Goal: Task Accomplishment & Management: Use online tool/utility

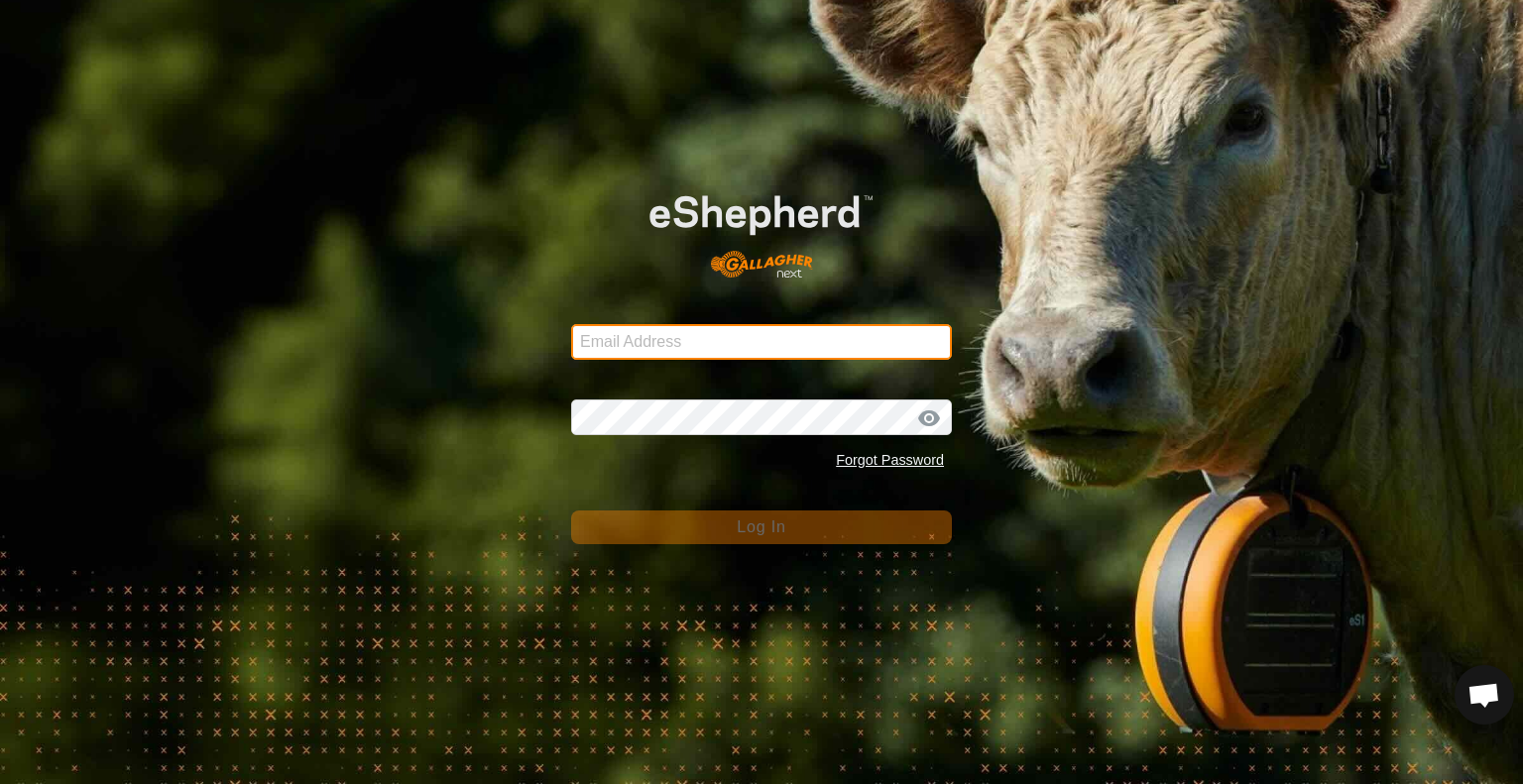
click at [733, 326] on input "Email Address" at bounding box center [762, 342] width 381 height 36
type input "[EMAIL_ADDRESS][DOMAIN_NAME]"
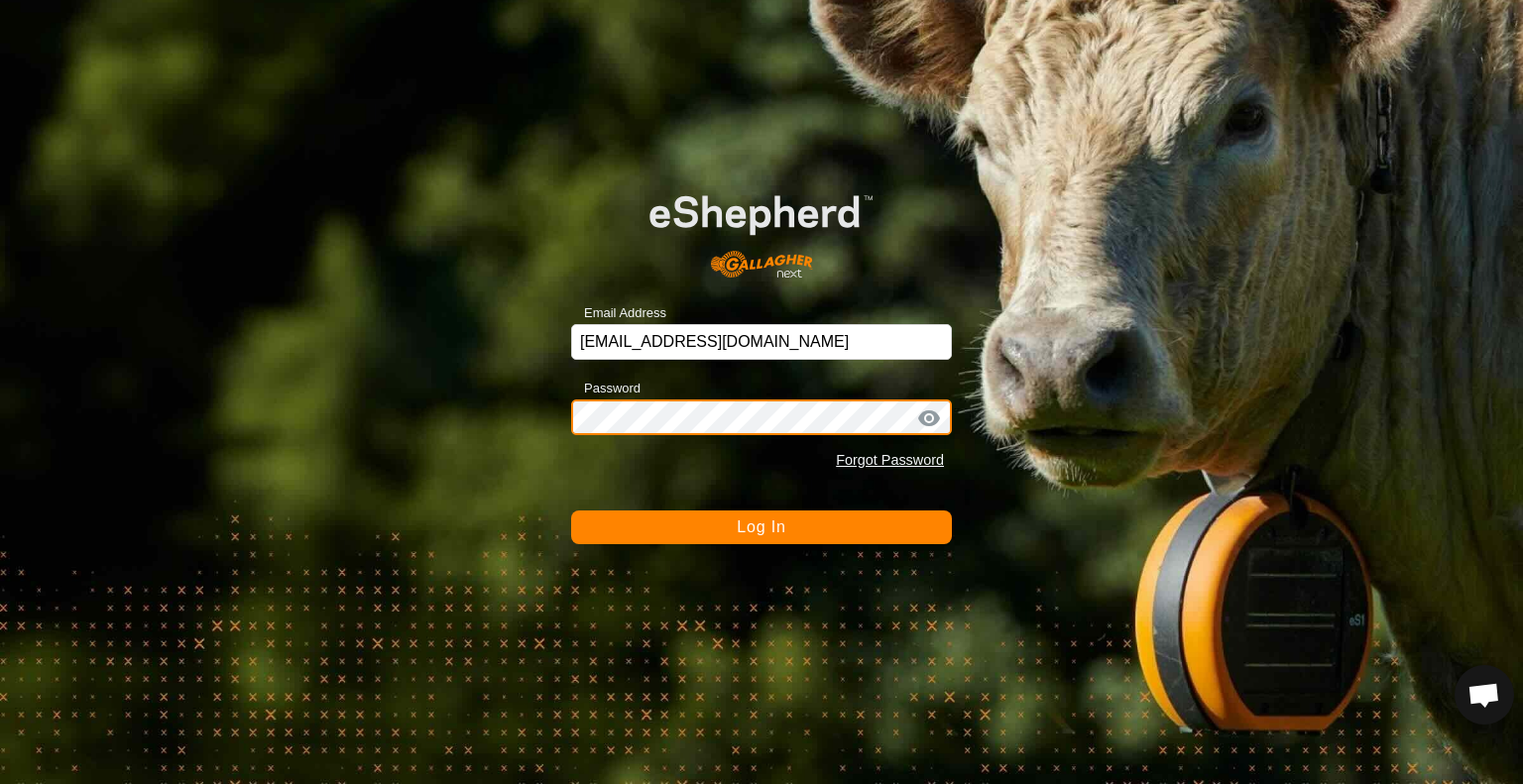
click at [571, 510] on button "Log In" at bounding box center [762, 527] width 381 height 34
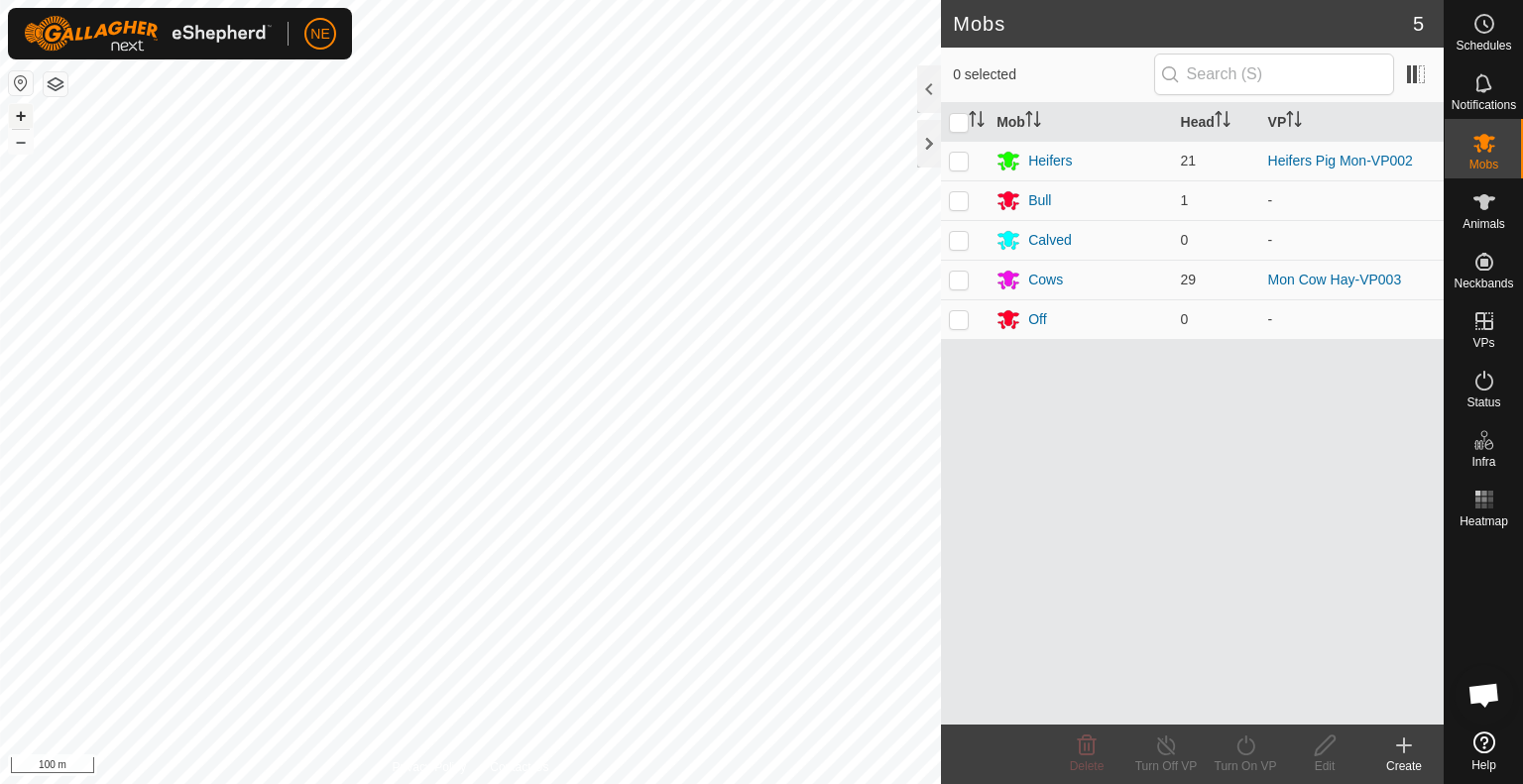
click at [23, 106] on button "+" at bounding box center [21, 116] width 24 height 24
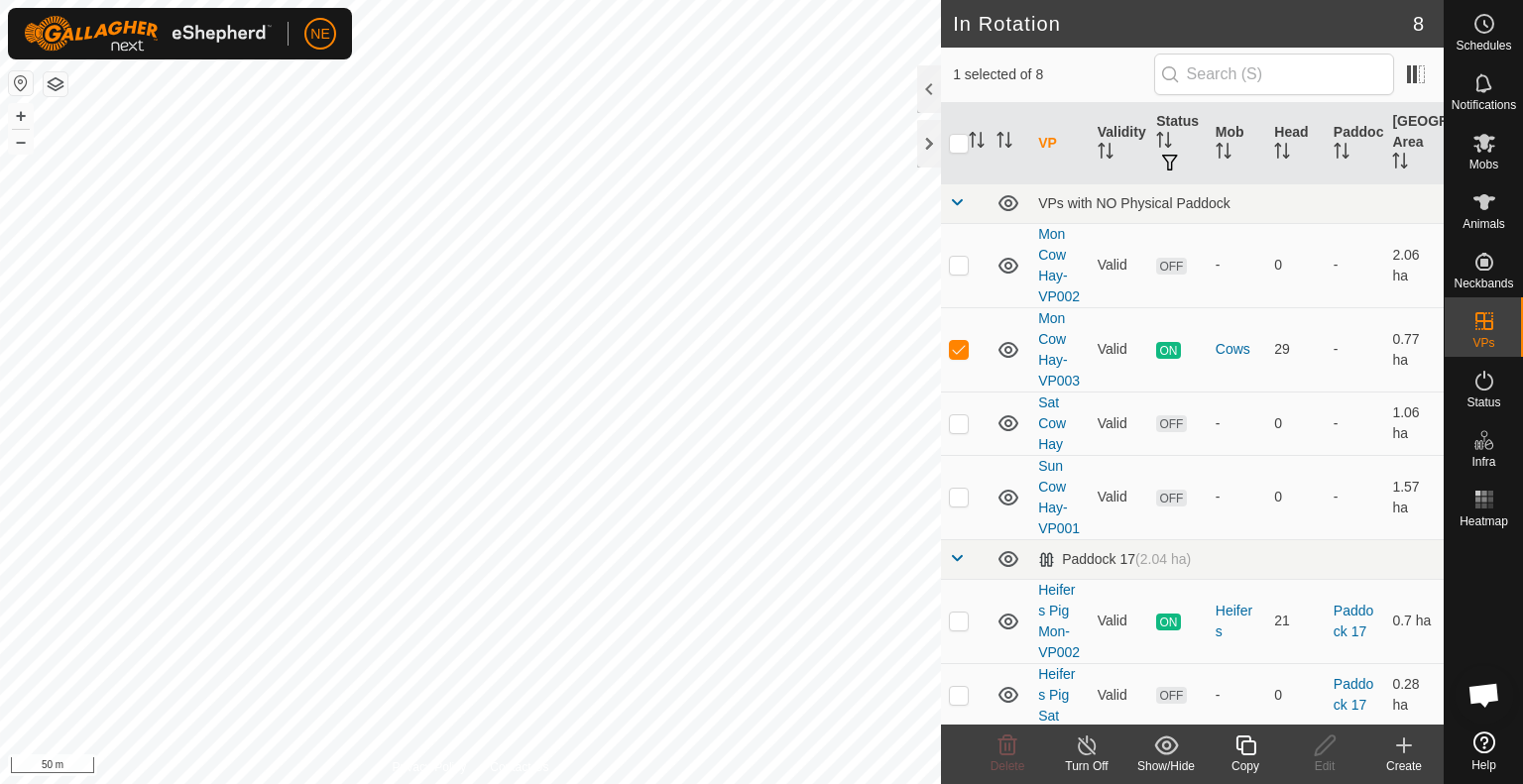
click at [1227, 759] on div "Copy" at bounding box center [1246, 766] width 80 height 18
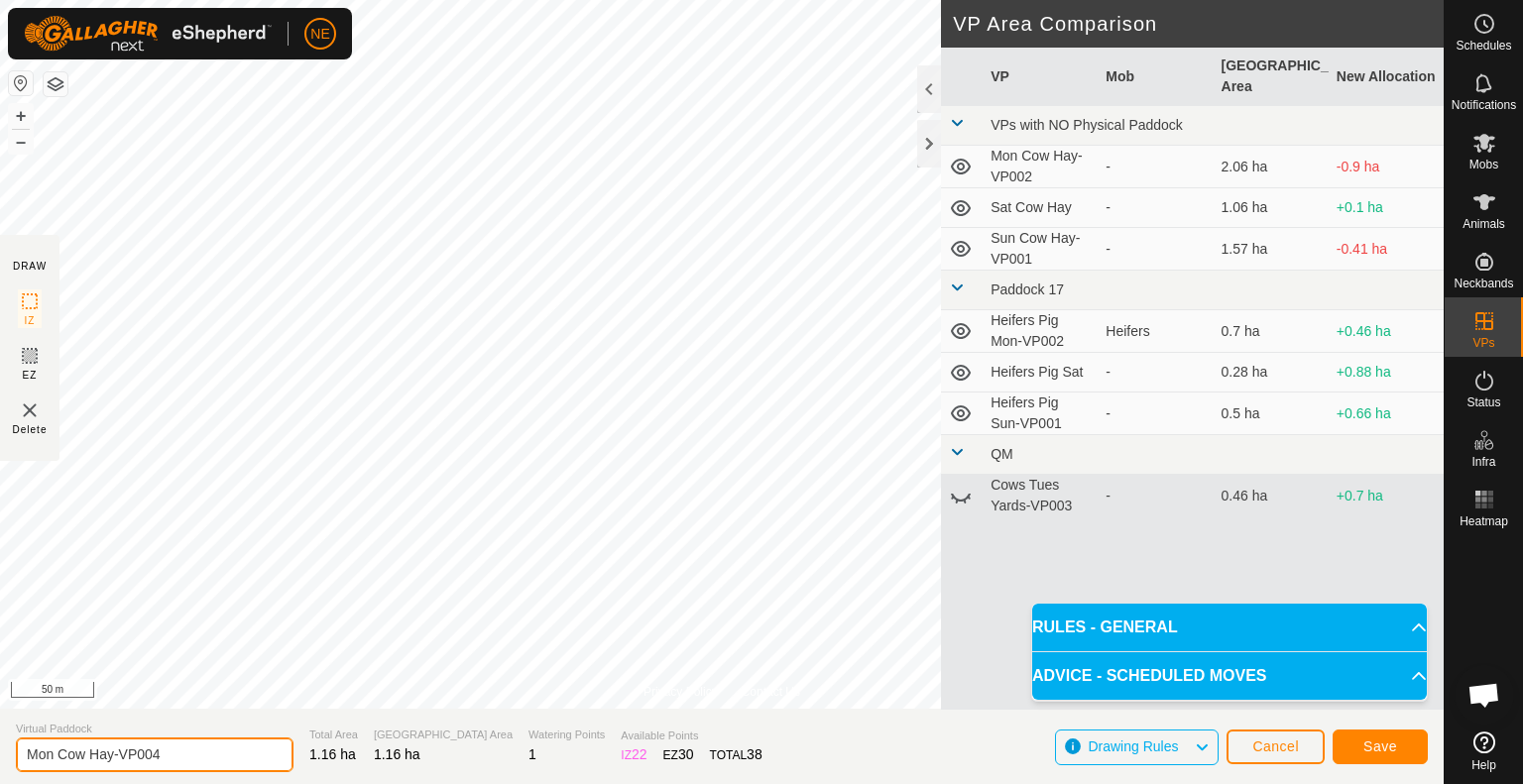
click at [54, 753] on input "Mon Cow Hay-VP004" at bounding box center [154, 754] width 278 height 35
type input "Tues Cow Hay-VP004"
click at [1361, 746] on button "Save" at bounding box center [1380, 746] width 96 height 35
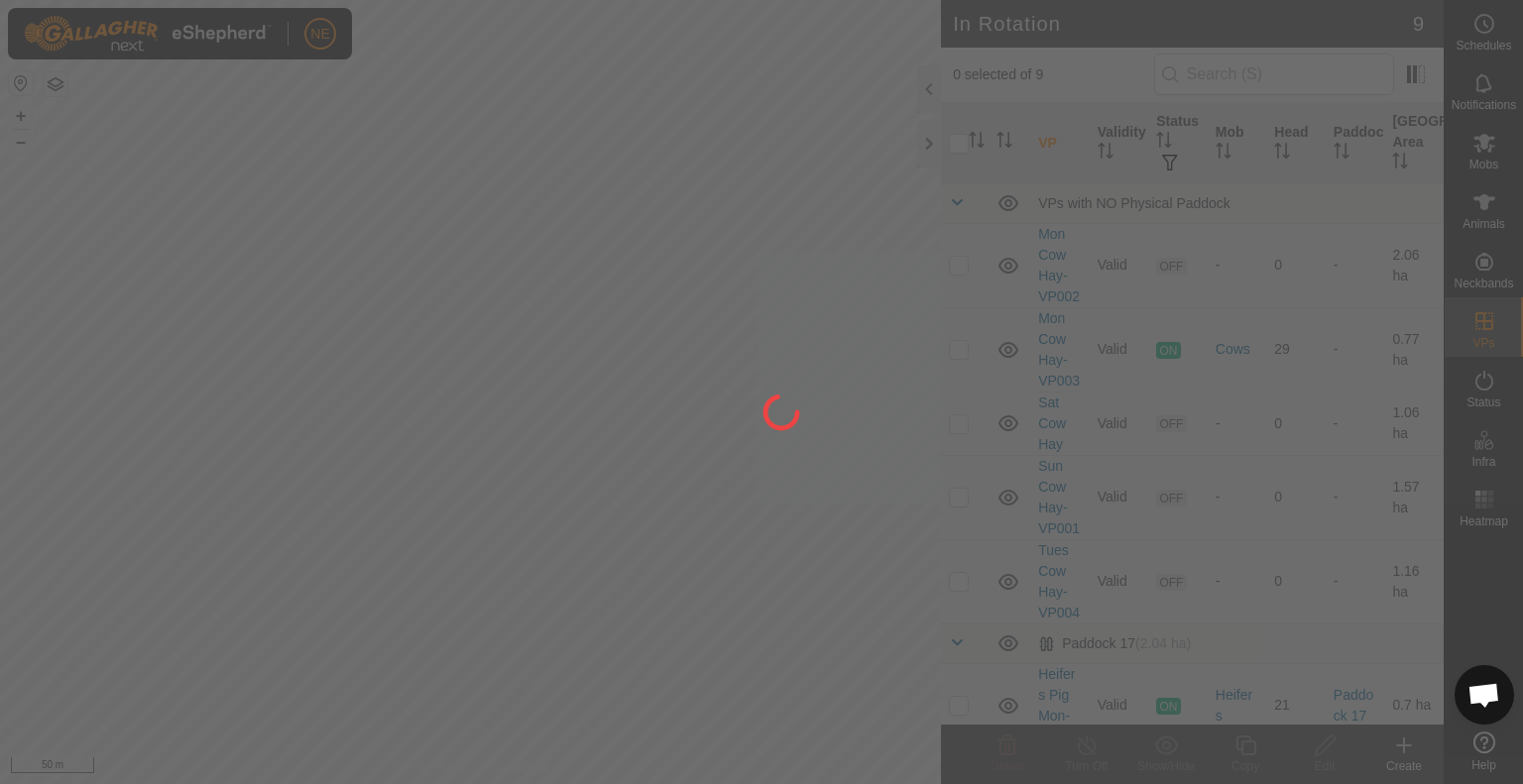
click at [719, 229] on div "NE Schedules Notifications Mobs Animals Neckbands VPs Status Infra Heatmap Help…" at bounding box center [762, 392] width 1523 height 784
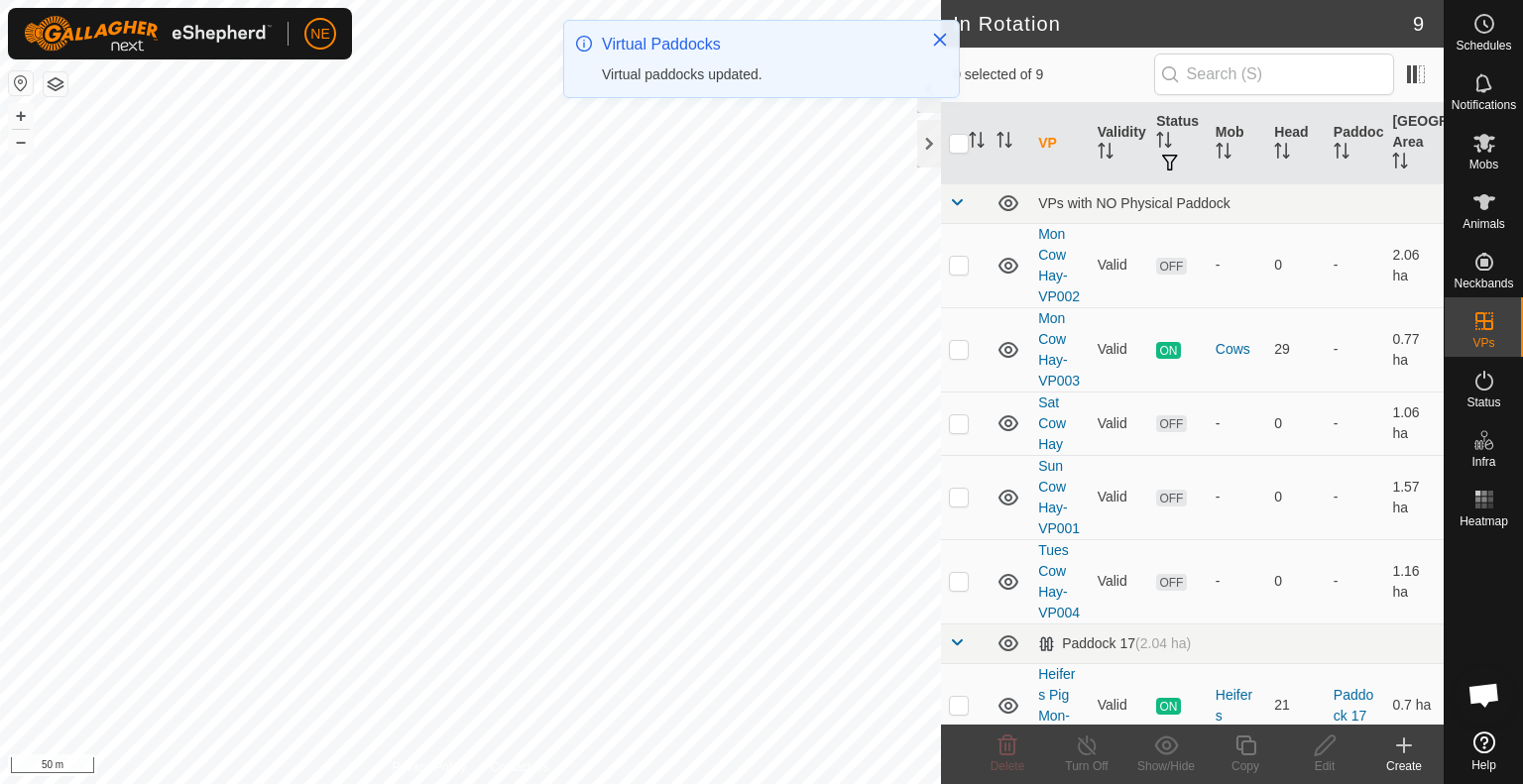
checkbox input "true"
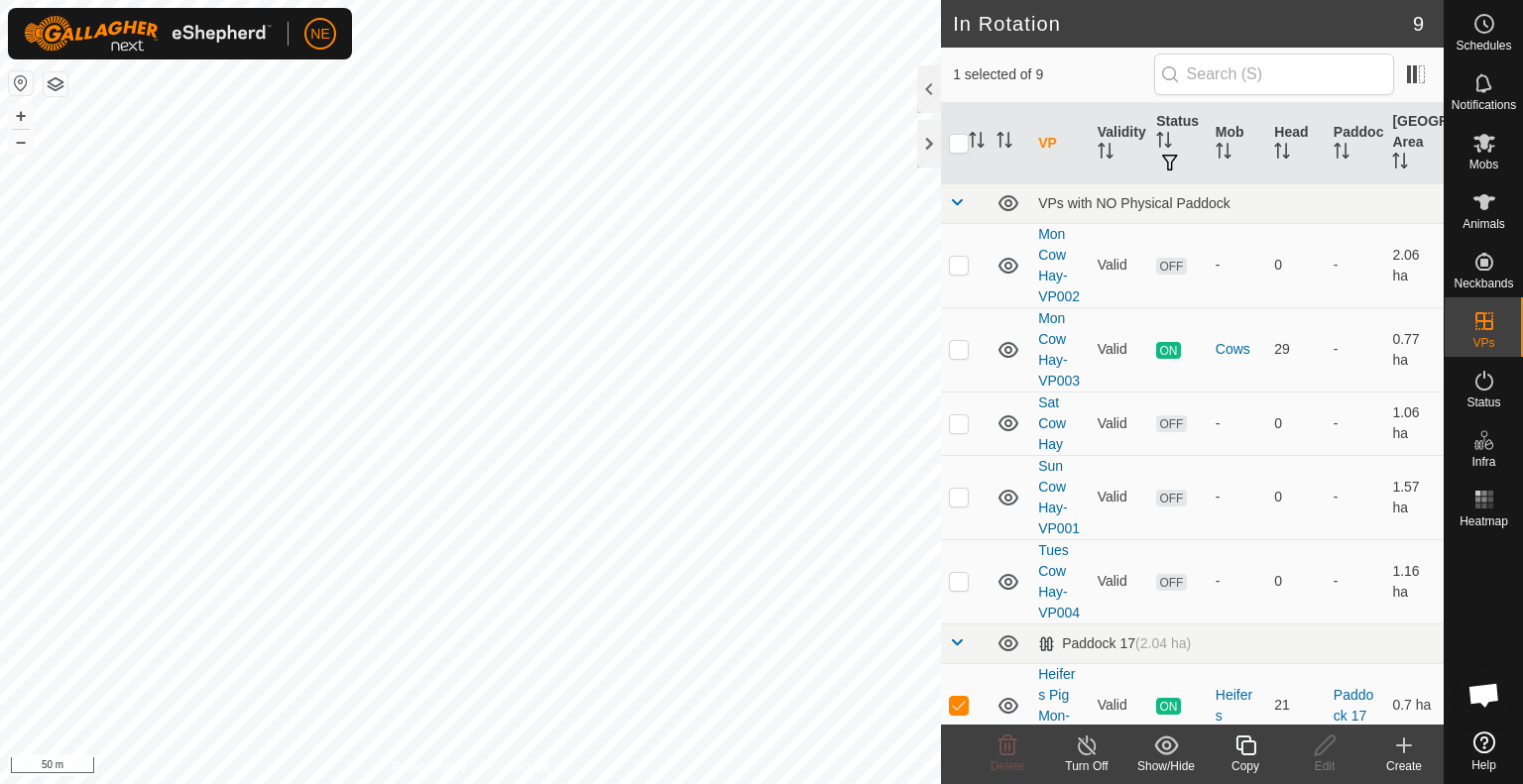
click at [1258, 752] on icon at bounding box center [1246, 745] width 25 height 24
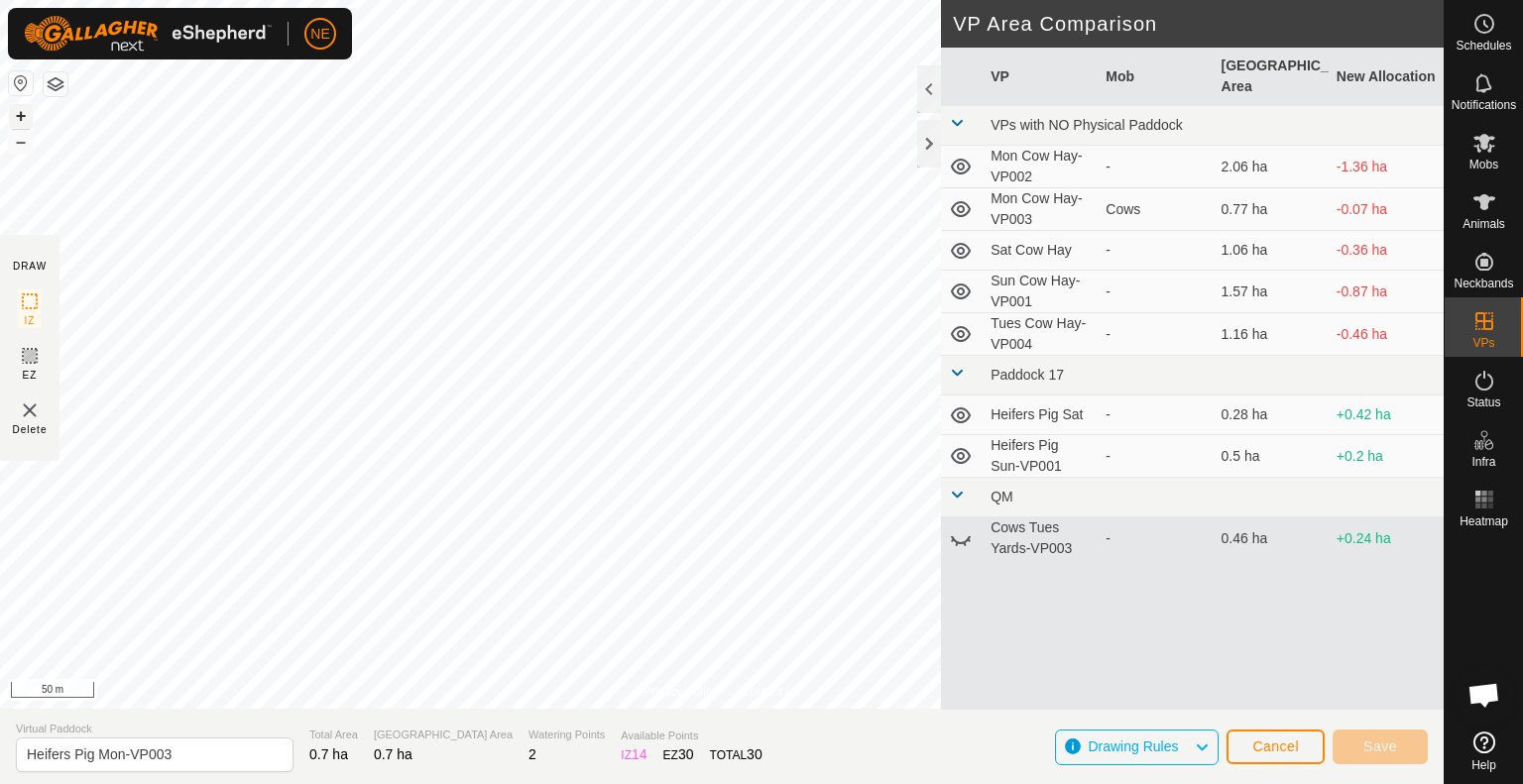
click at [20, 115] on button "+" at bounding box center [21, 116] width 24 height 24
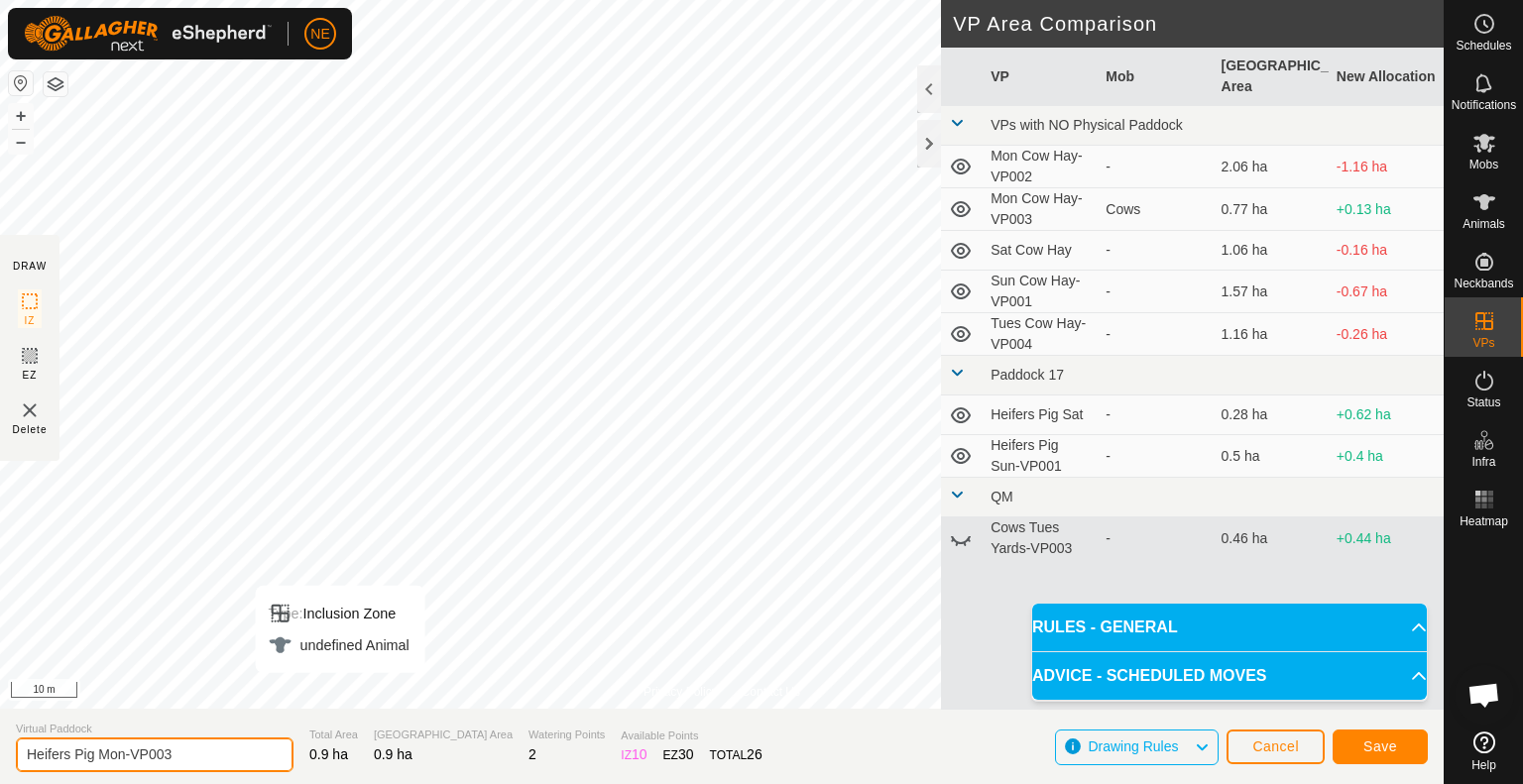
click at [123, 758] on input "Heifers Pig Mon-VP003" at bounding box center [154, 754] width 278 height 35
type input "Heifers Pig Tues-VP003"
click at [1392, 748] on span "Save" at bounding box center [1380, 746] width 34 height 16
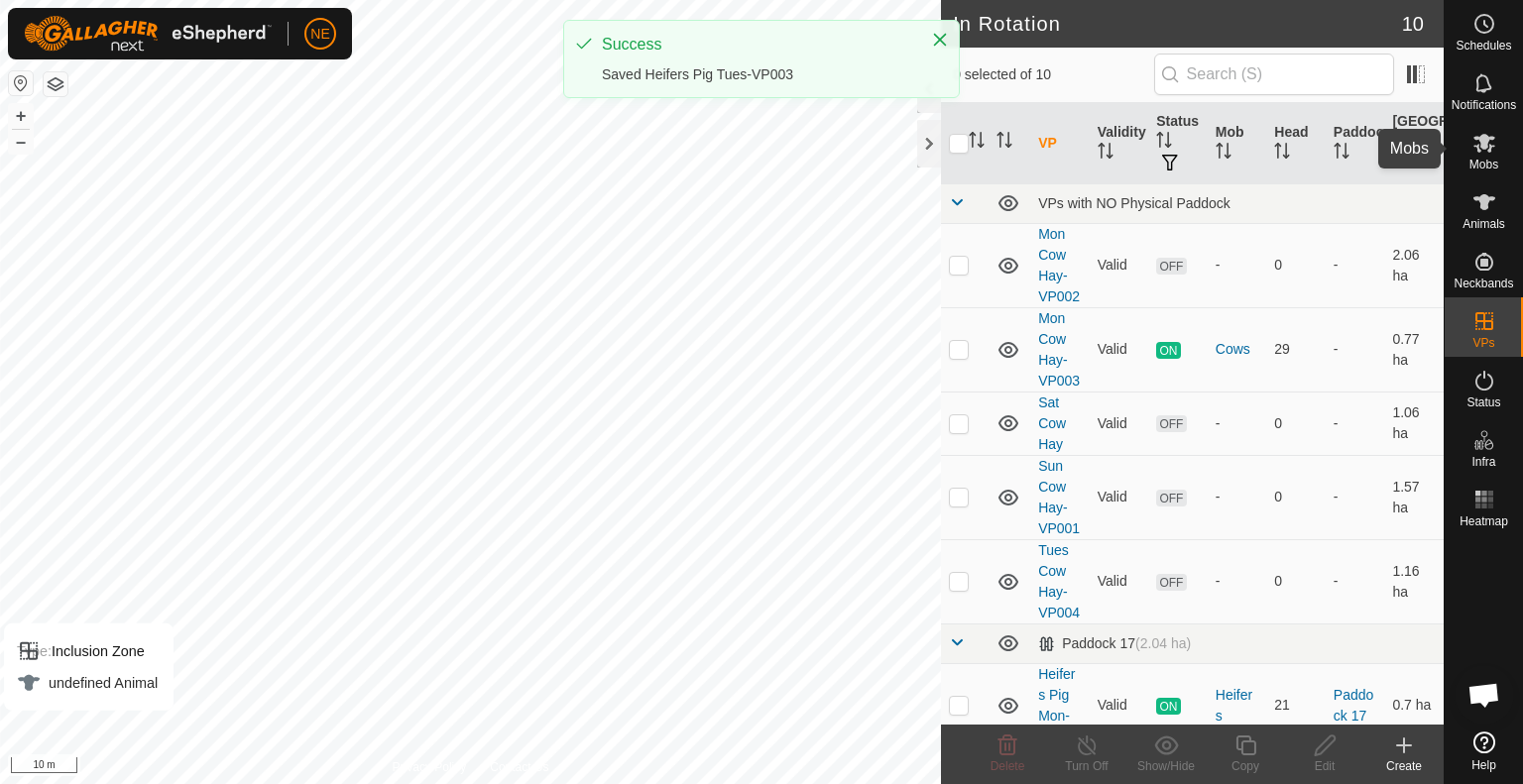
click at [1492, 146] on icon at bounding box center [1484, 142] width 24 height 24
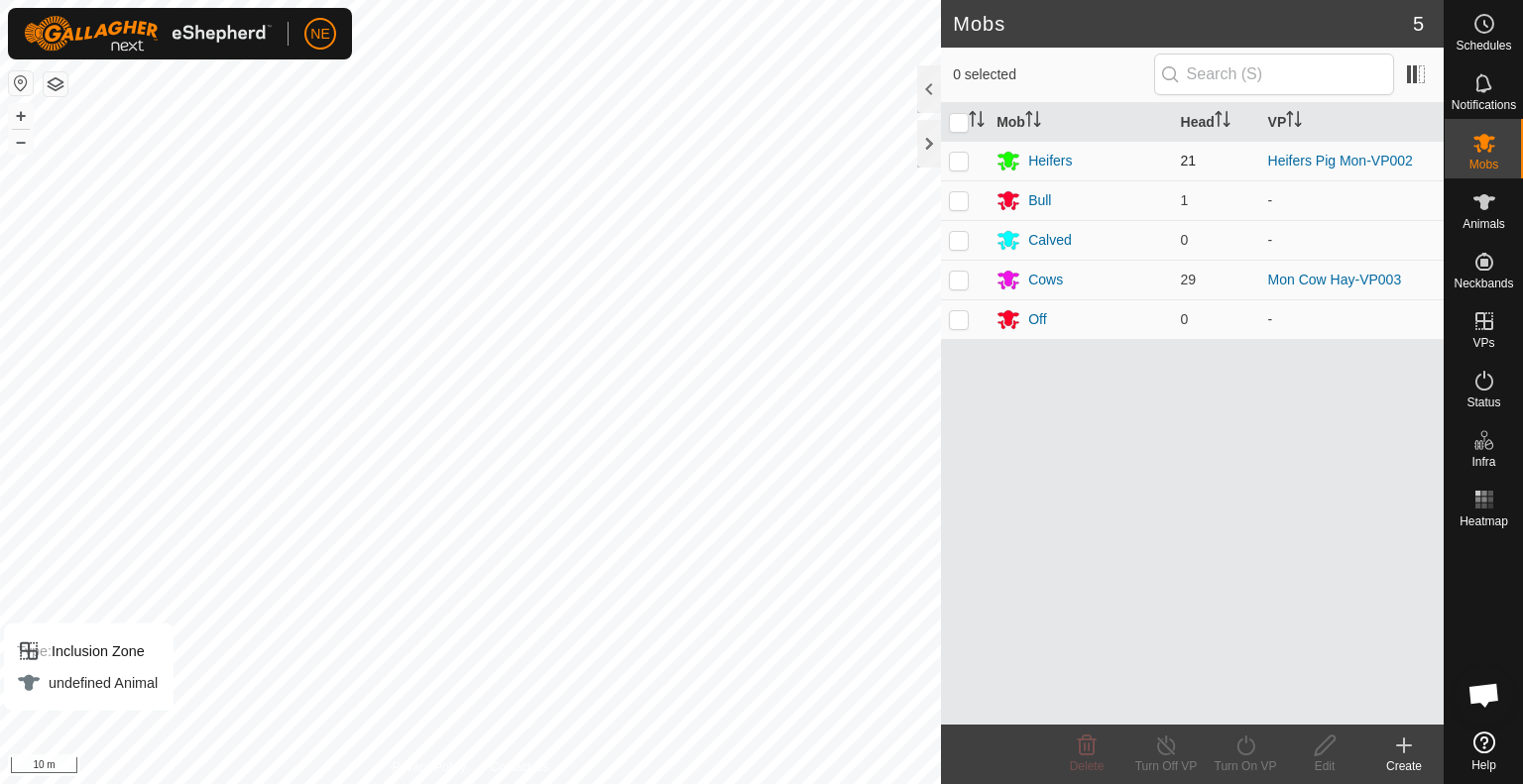
click at [960, 152] on p-checkbox at bounding box center [959, 160] width 20 height 16
checkbox input "true"
click at [1242, 768] on div "Turn On VP" at bounding box center [1246, 766] width 80 height 18
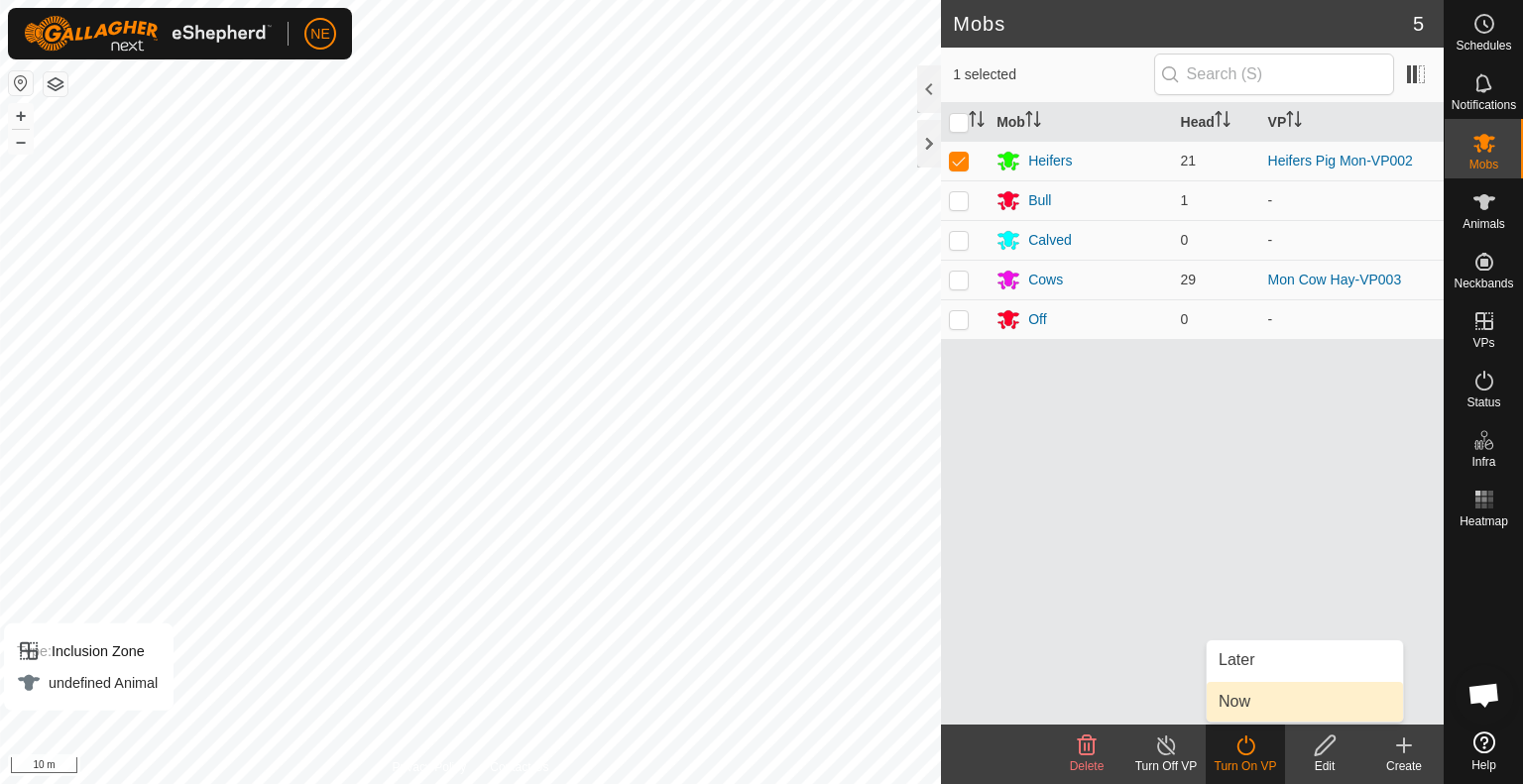
click at [1261, 712] on link "Now" at bounding box center [1305, 701] width 196 height 40
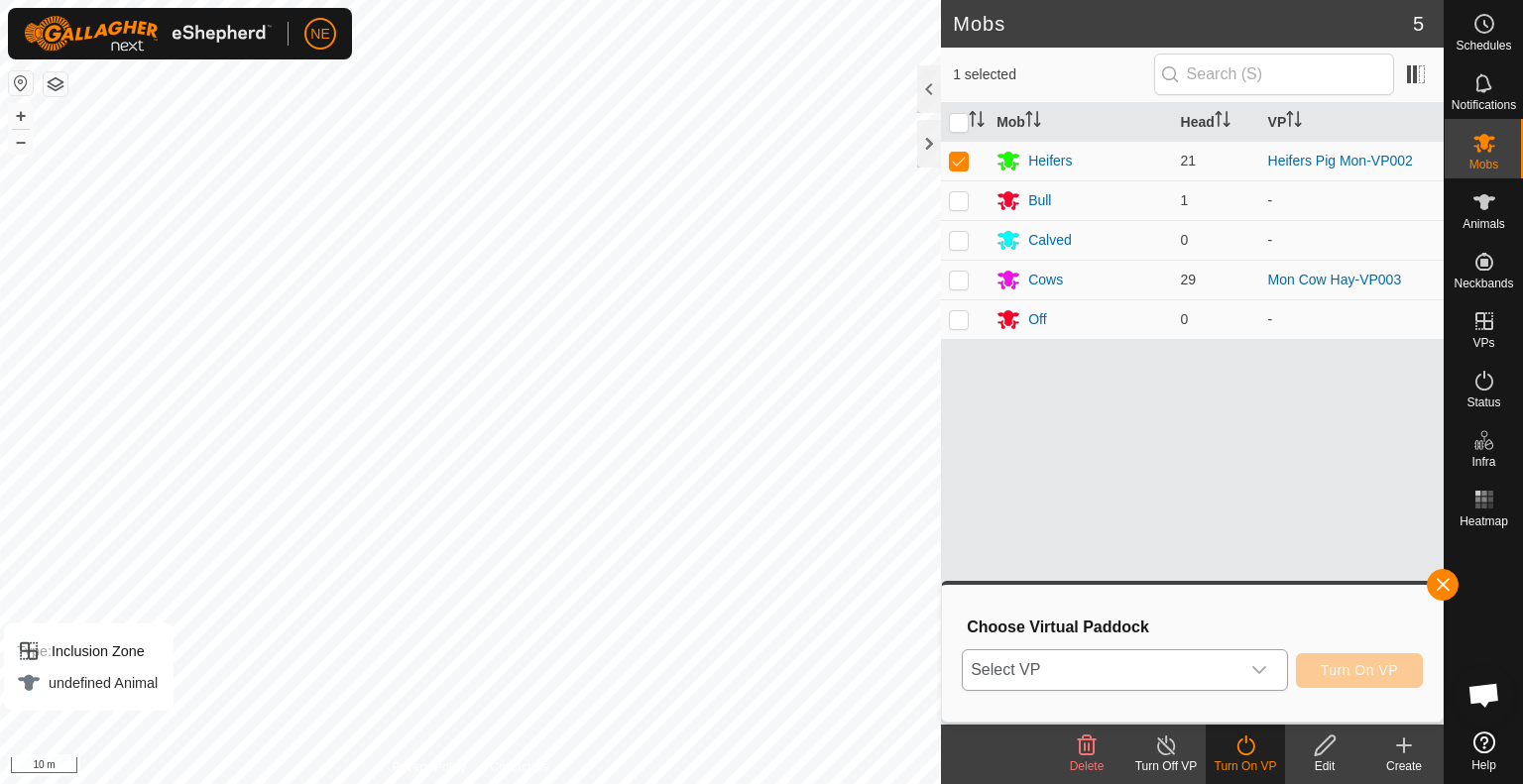
click at [1271, 676] on div "dropdown trigger" at bounding box center [1260, 670] width 40 height 40
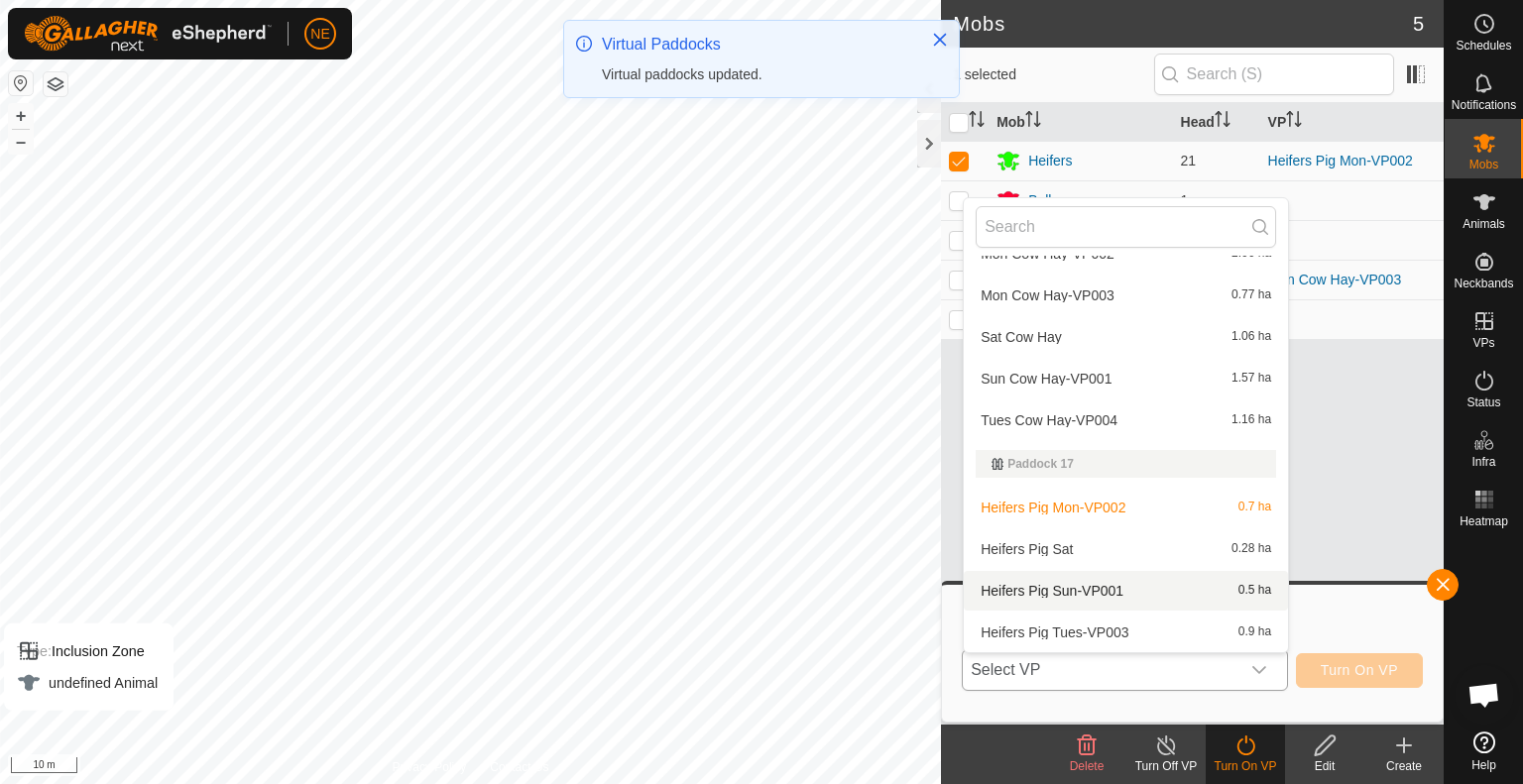
scroll to position [105, 0]
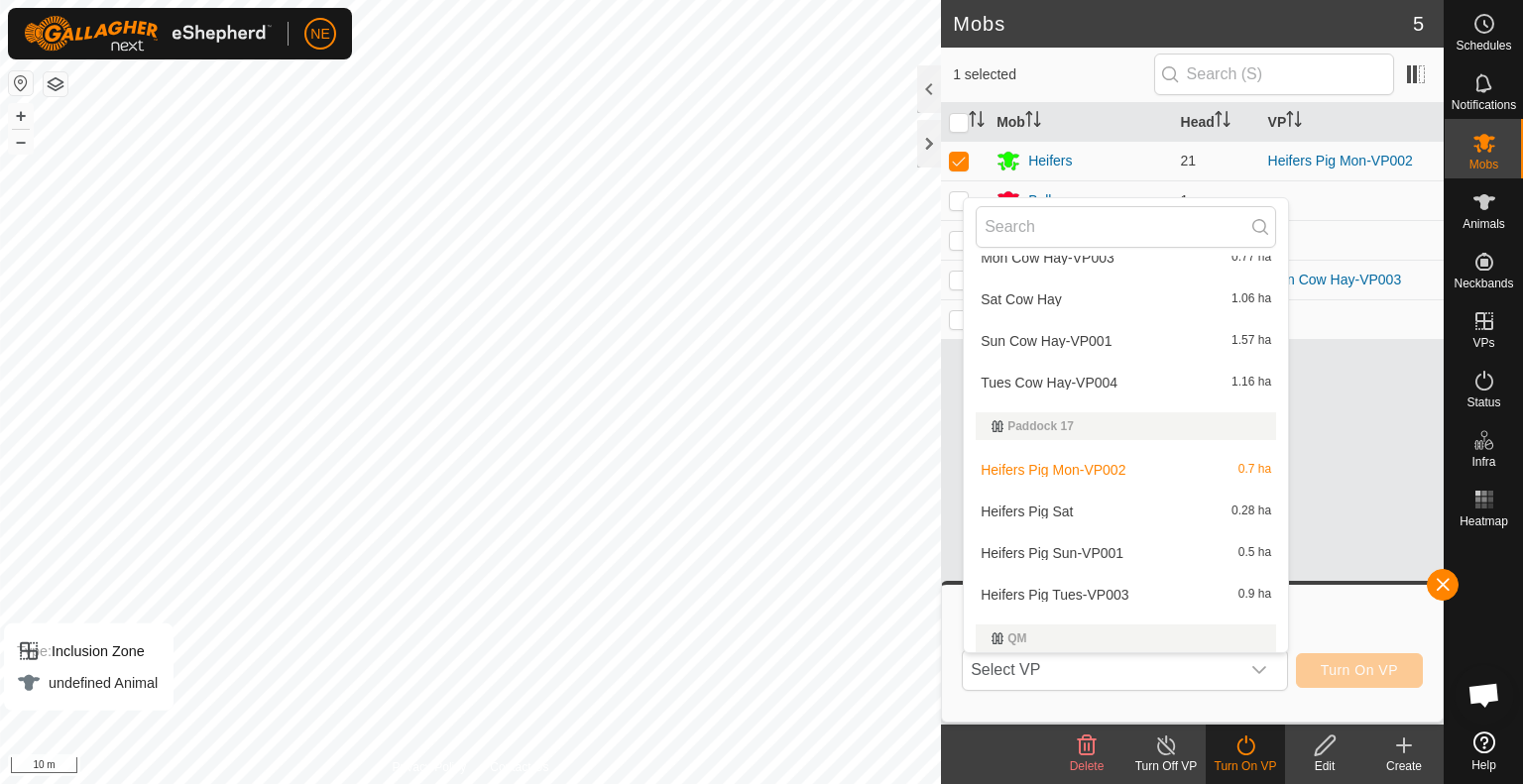
click at [1125, 600] on li "Heifers Pig Tues-VP003 0.9 ha" at bounding box center [1125, 595] width 324 height 40
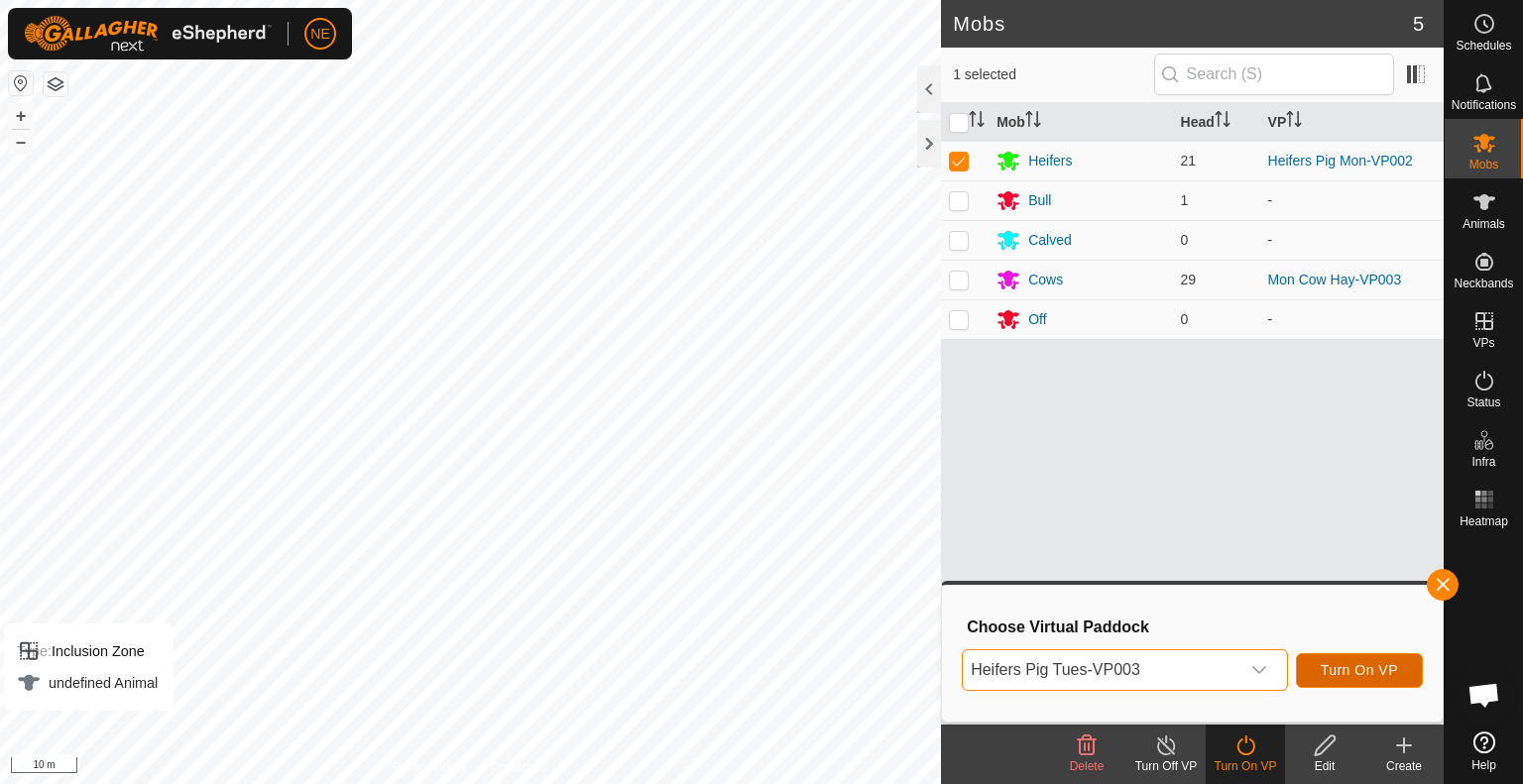
click at [1305, 669] on button "Turn On VP" at bounding box center [1359, 670] width 127 height 35
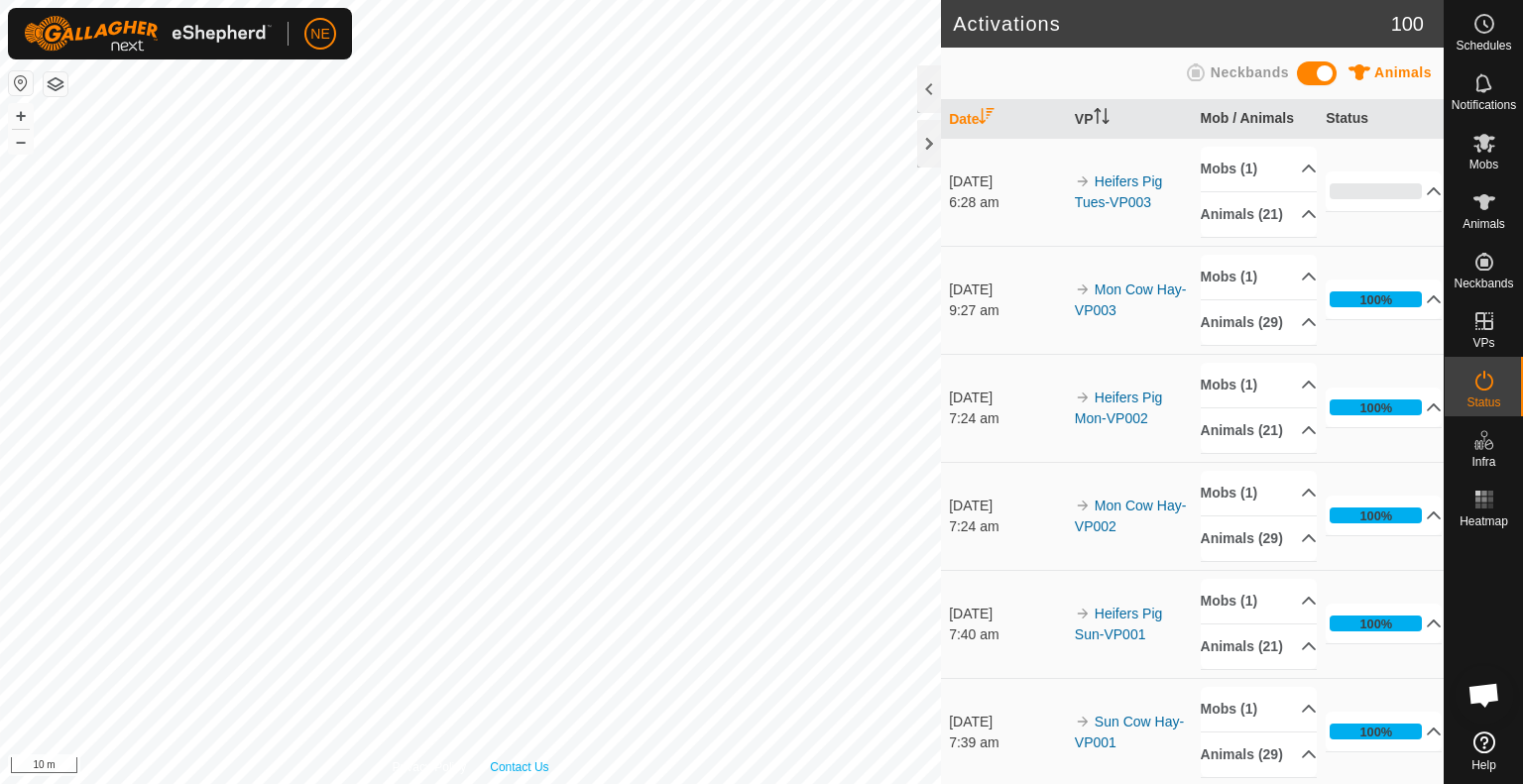
click at [537, 764] on div "Privacy Policy Contact Us Type: Inclusion Zone undefined Animal + – ⇧ i 10 m" at bounding box center [470, 392] width 941 height 784
click at [1484, 153] on icon at bounding box center [1484, 142] width 24 height 24
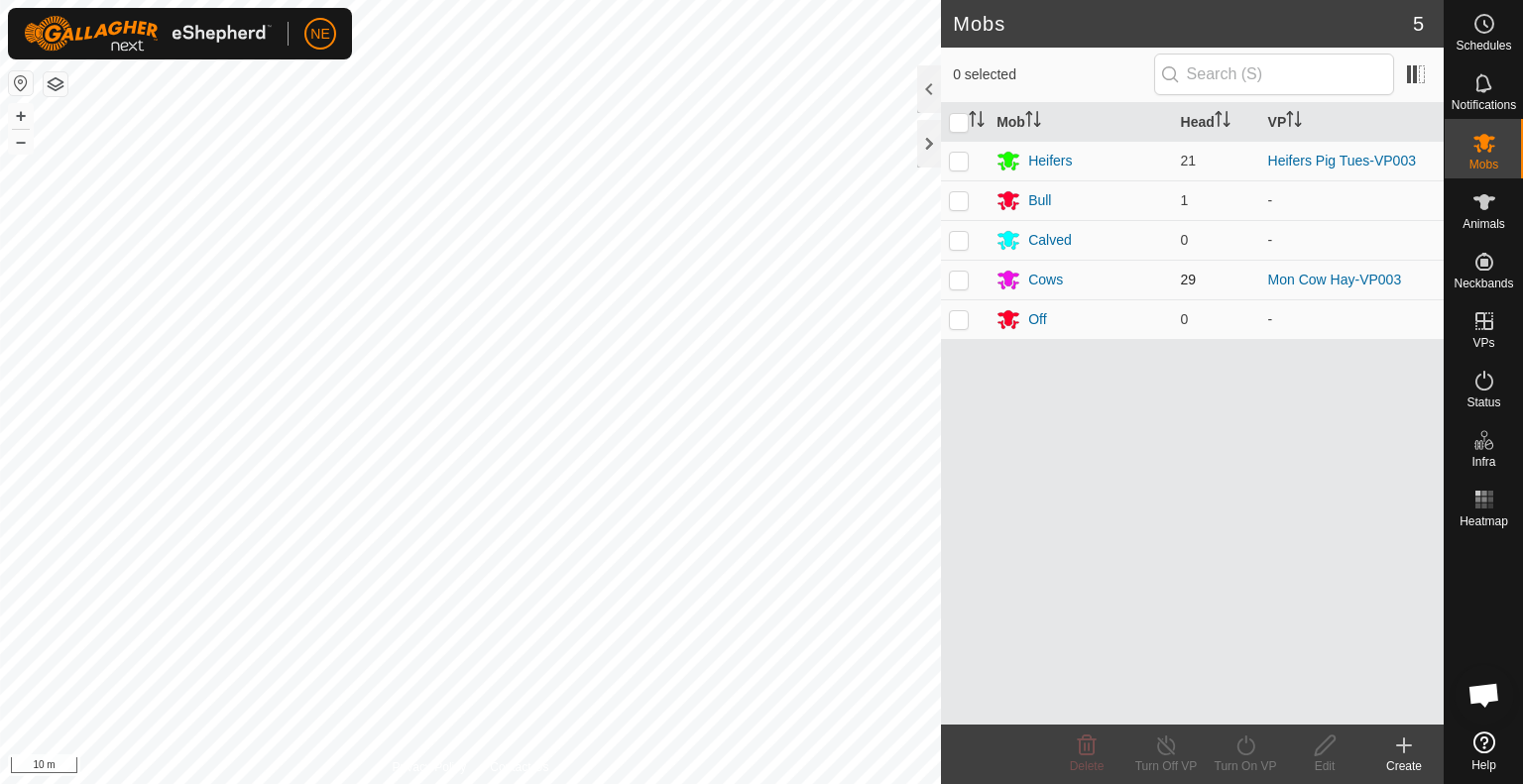
click at [967, 283] on p-checkbox at bounding box center [959, 280] width 20 height 16
checkbox input "true"
click at [1240, 766] on div "Turn On VP" at bounding box center [1246, 766] width 80 height 18
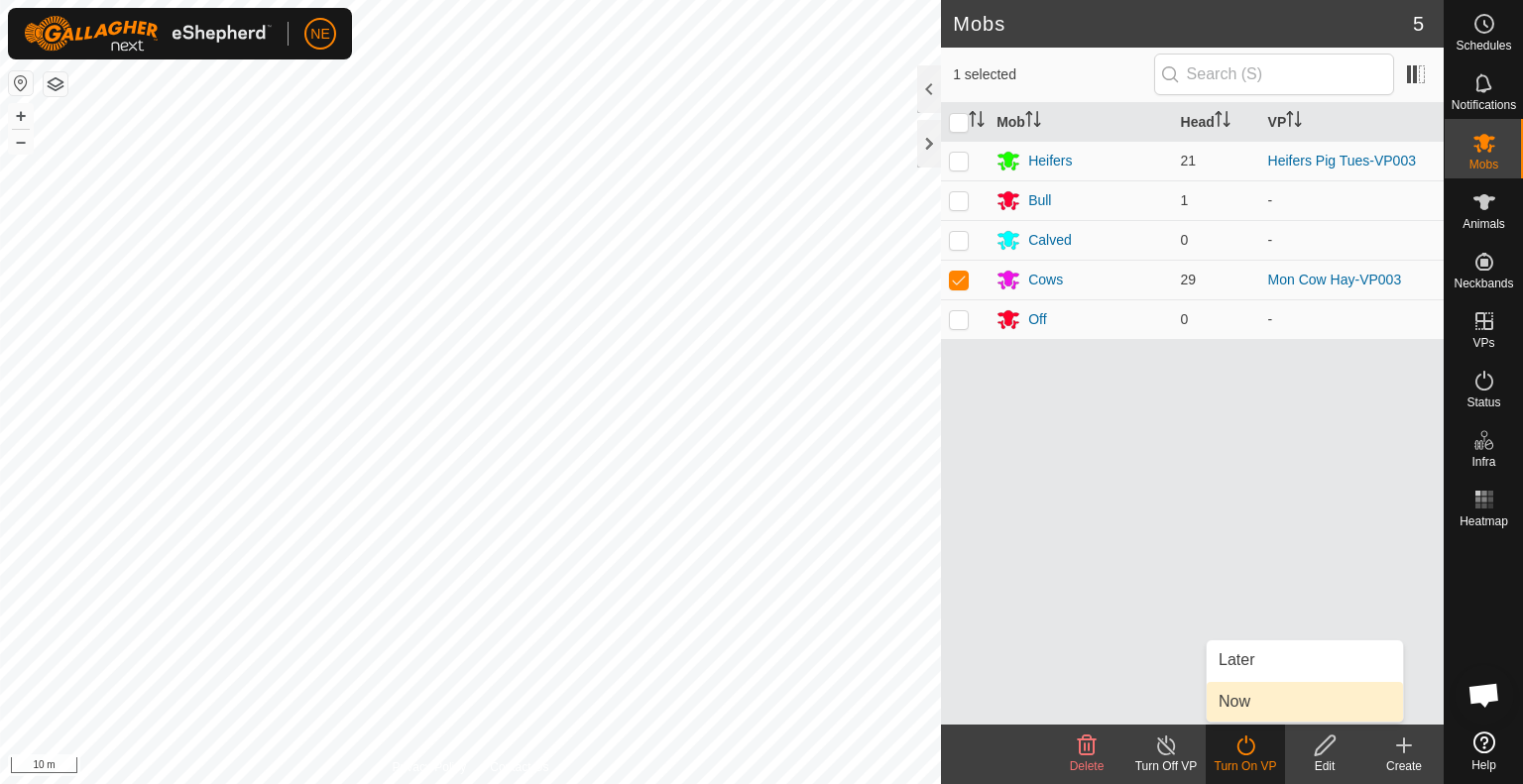
click at [1242, 709] on link "Now" at bounding box center [1305, 701] width 196 height 40
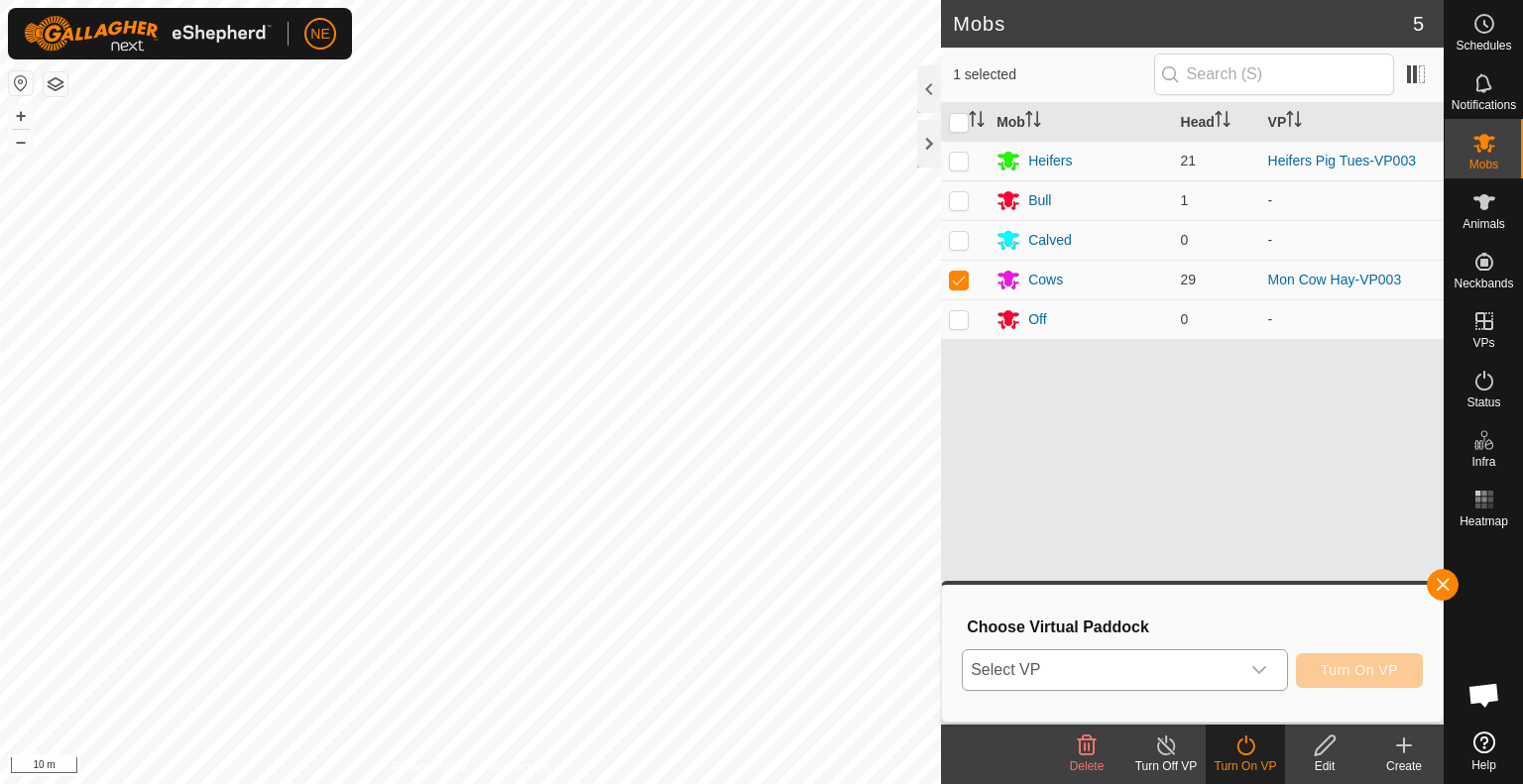
click at [1261, 673] on icon "dropdown trigger" at bounding box center [1260, 670] width 14 height 8
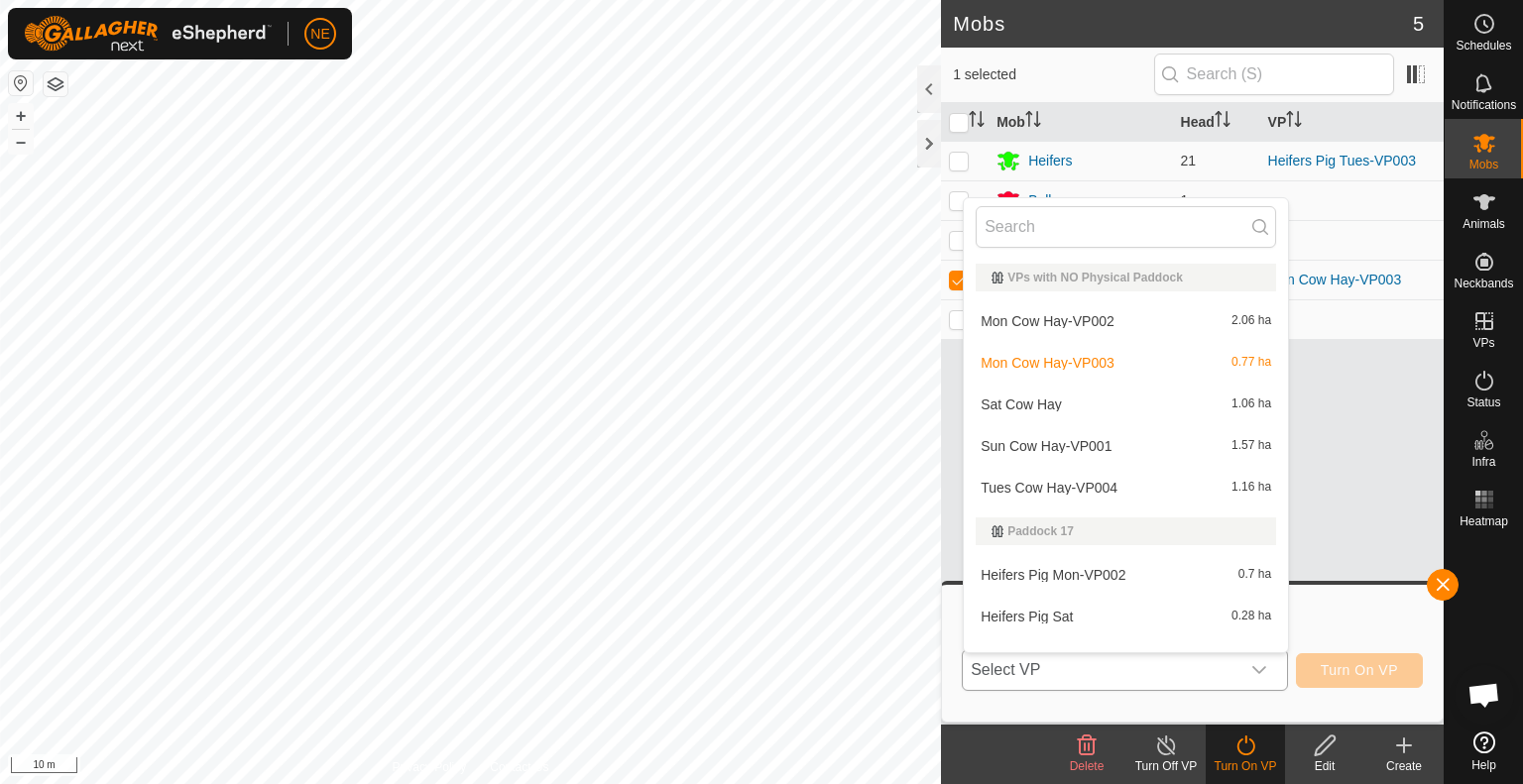
scroll to position [26, 0]
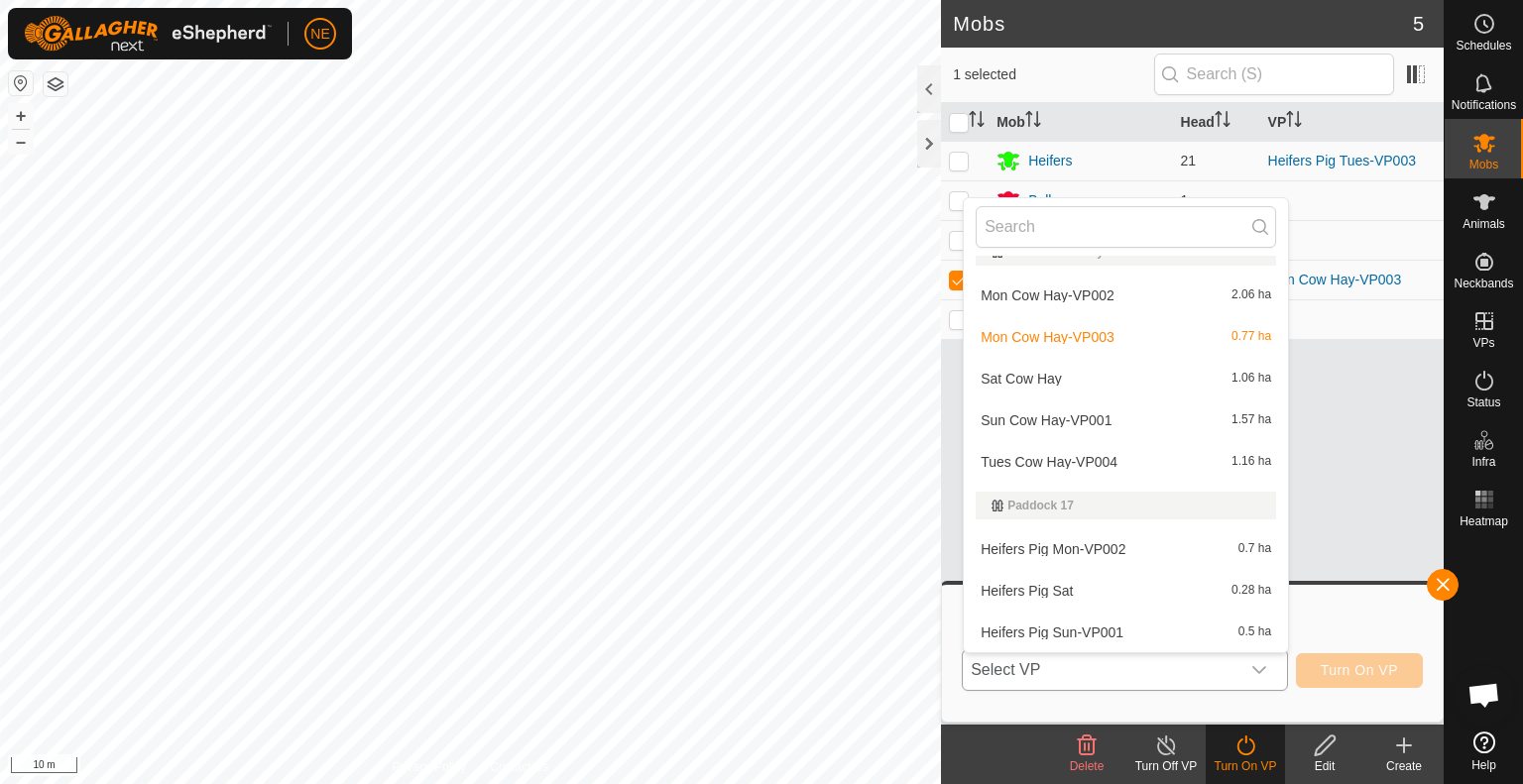
click at [1103, 463] on li "Tues Cow Hay-VP004 1.16 ha" at bounding box center [1125, 462] width 324 height 40
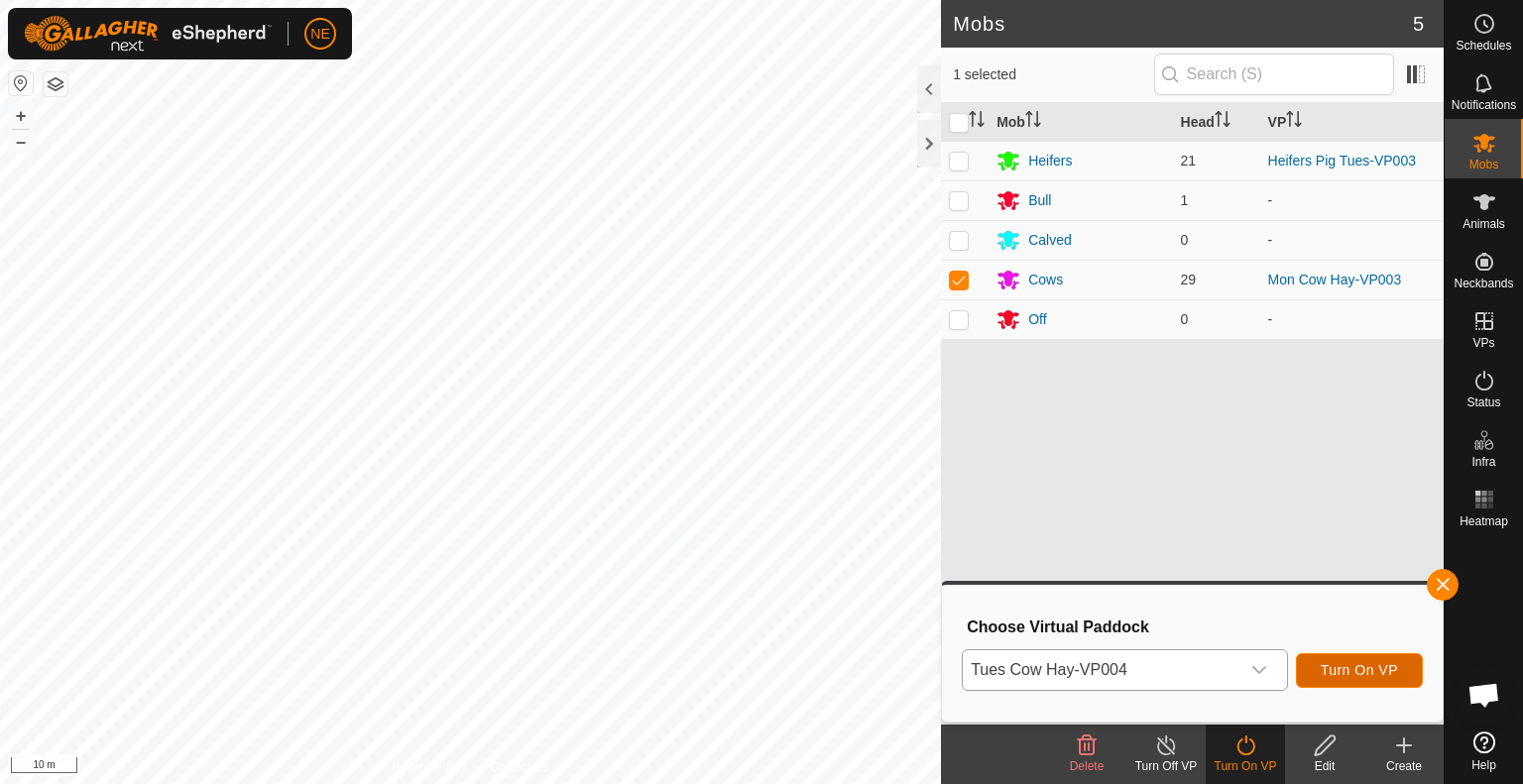
click at [1337, 678] on button "Turn On VP" at bounding box center [1359, 670] width 127 height 35
